Goal: Navigation & Orientation: Find specific page/section

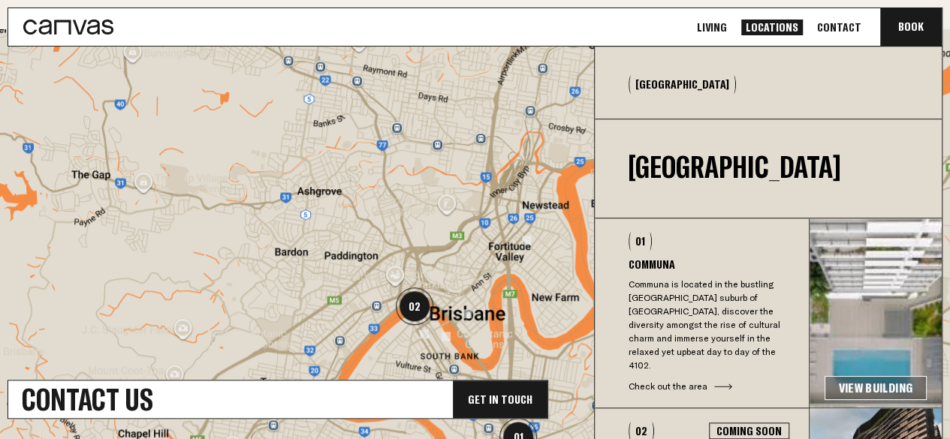
scroll to position [450, 0]
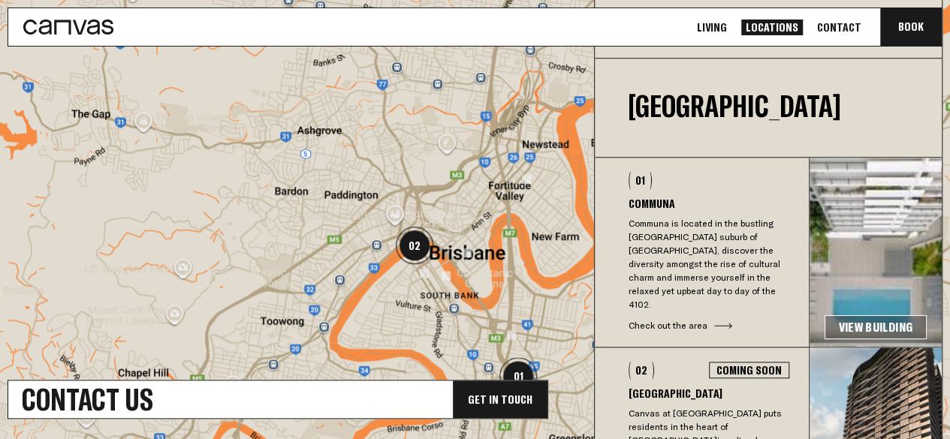
scroll to position [601, 0]
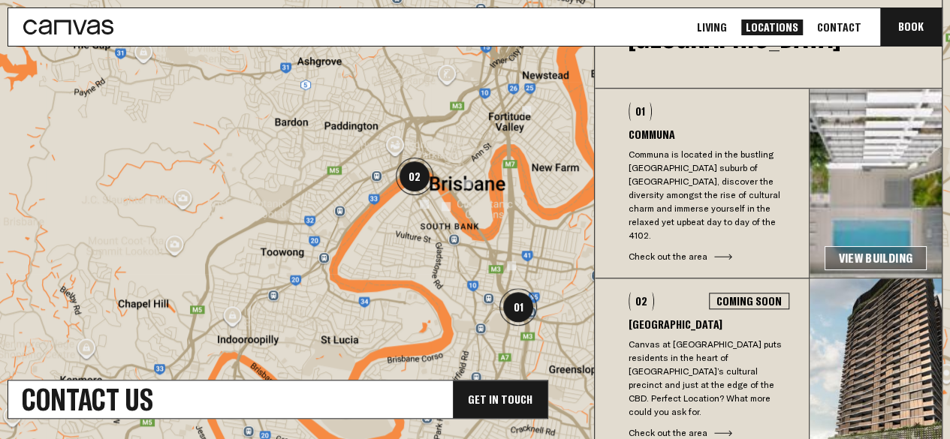
click at [414, 185] on img "02" at bounding box center [415, 177] width 38 height 38
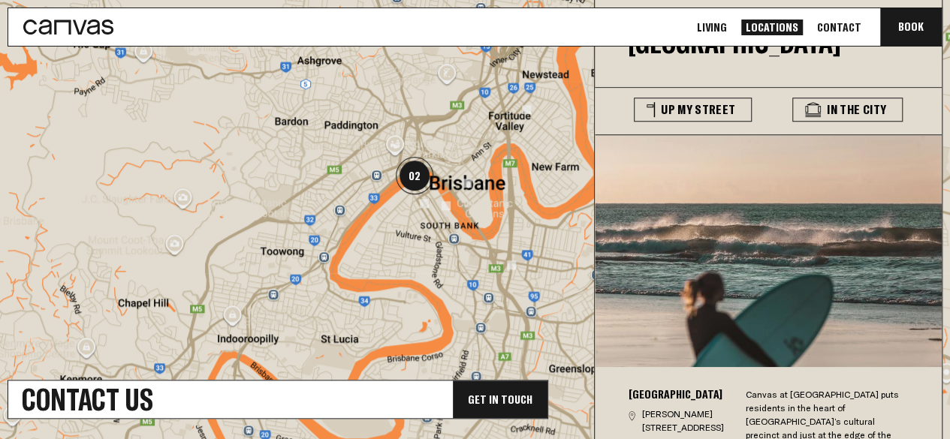
click at [414, 185] on img "02" at bounding box center [415, 176] width 38 height 38
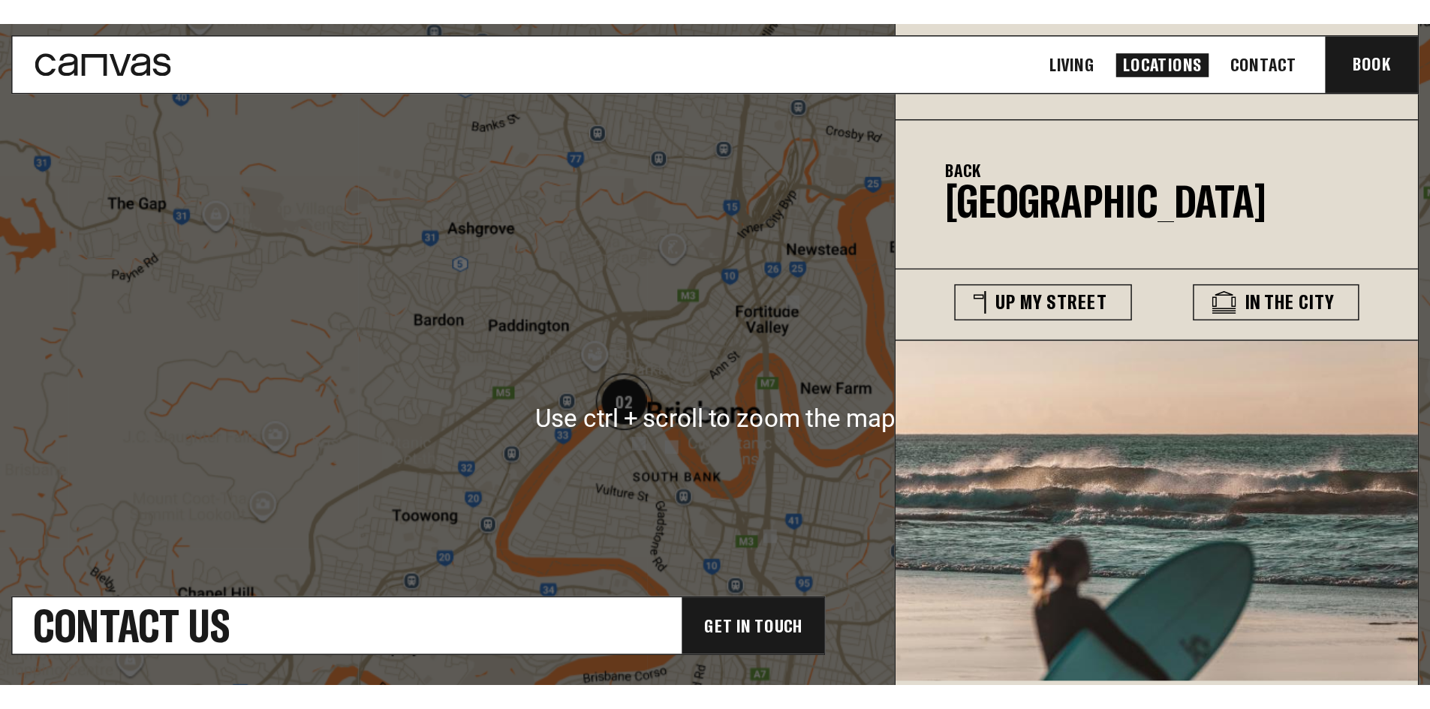
scroll to position [8, 0]
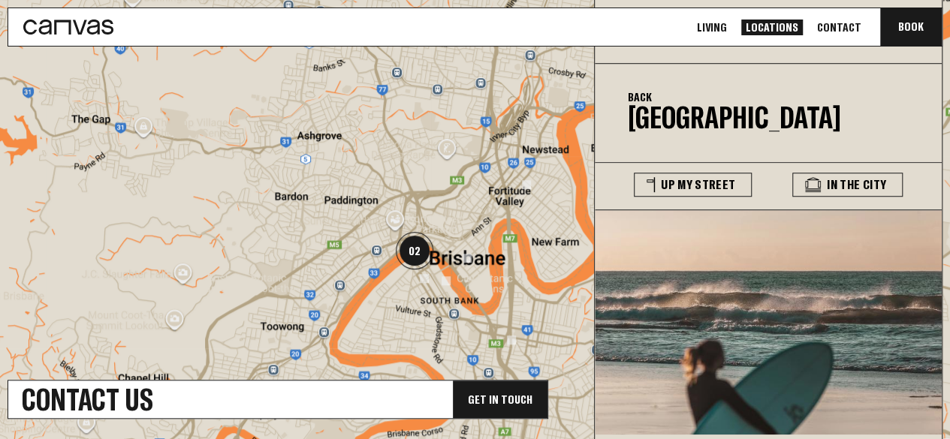
click at [372, 272] on div "To navigate, press the arrow keys." at bounding box center [475, 262] width 950 height 577
click at [372, 272] on div at bounding box center [475, 262] width 950 height 577
